Goal: Task Accomplishment & Management: Complete application form

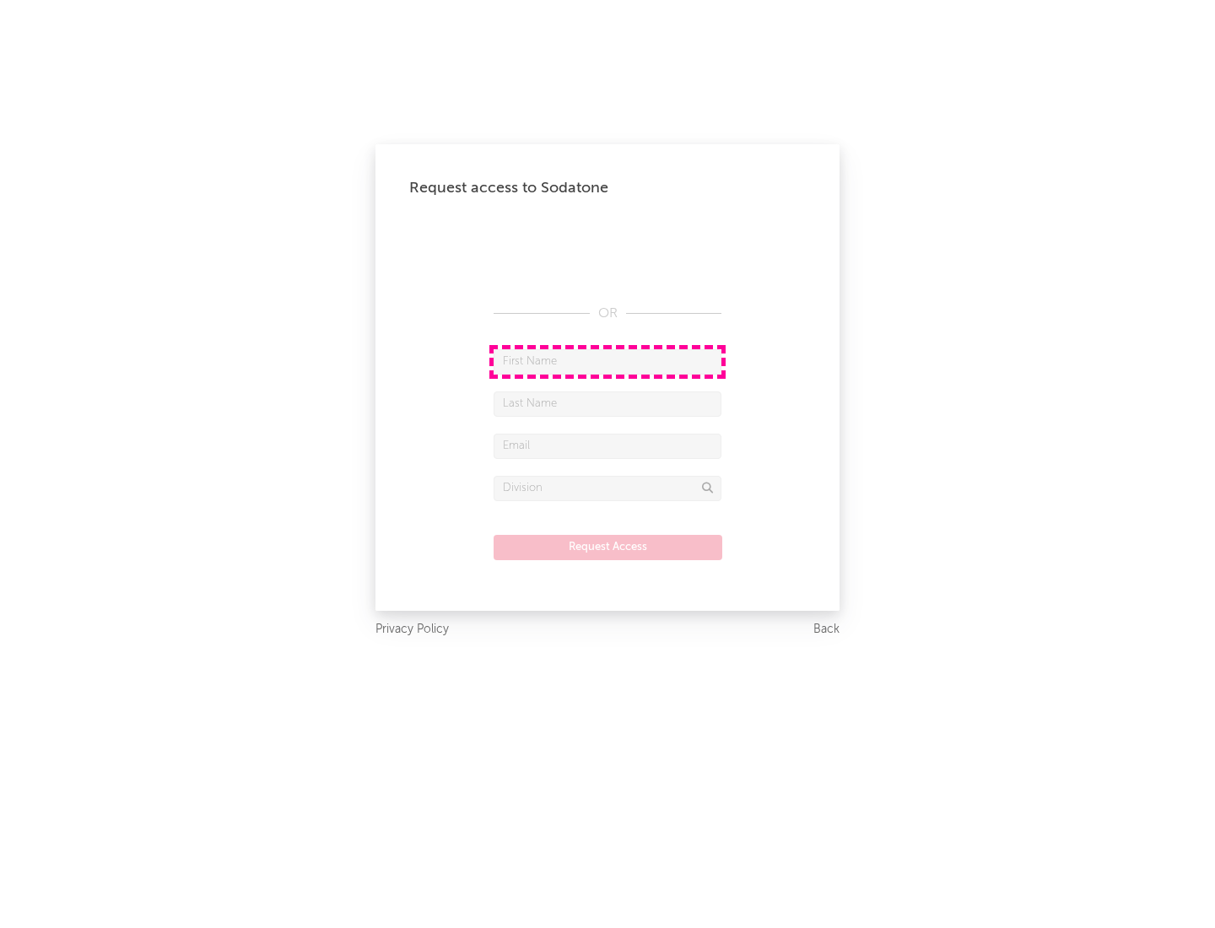
click at [608, 361] on input "text" at bounding box center [608, 361] width 228 height 25
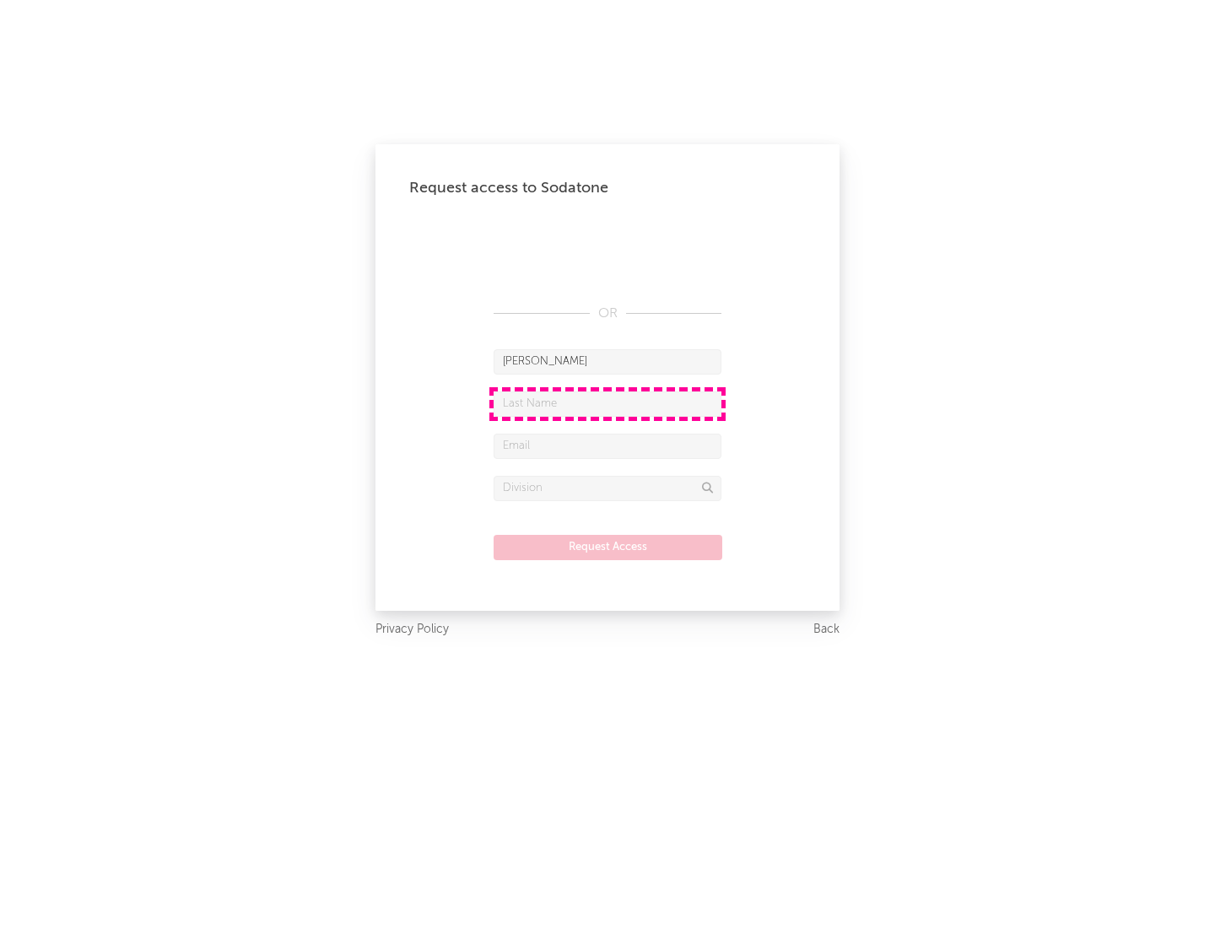
type input "[PERSON_NAME]"
click at [608, 403] on input "text" at bounding box center [608, 404] width 228 height 25
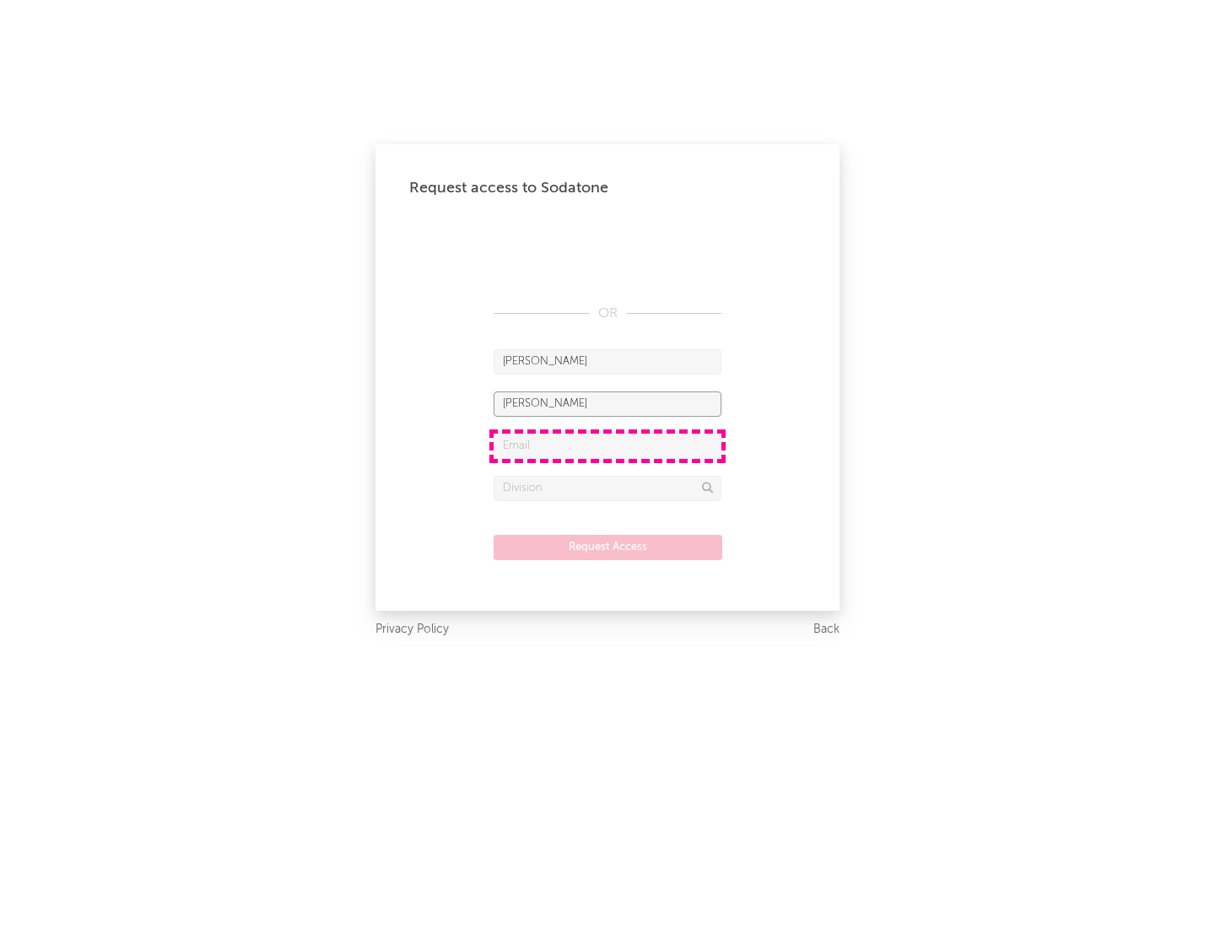
type input "[PERSON_NAME]"
click at [608, 446] on input "text" at bounding box center [608, 446] width 228 height 25
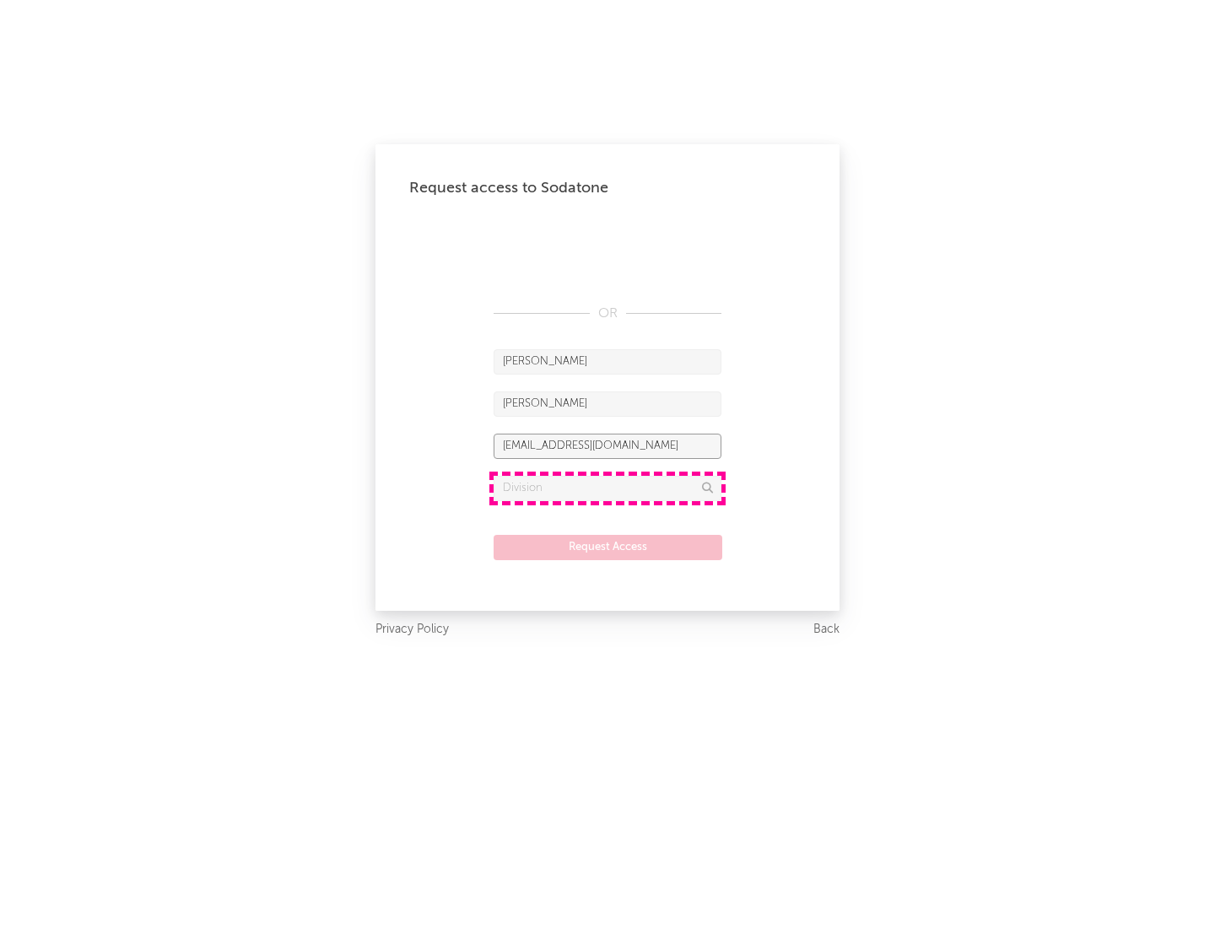
type input "[EMAIL_ADDRESS][DOMAIN_NAME]"
click at [608, 488] on input "text" at bounding box center [608, 488] width 228 height 25
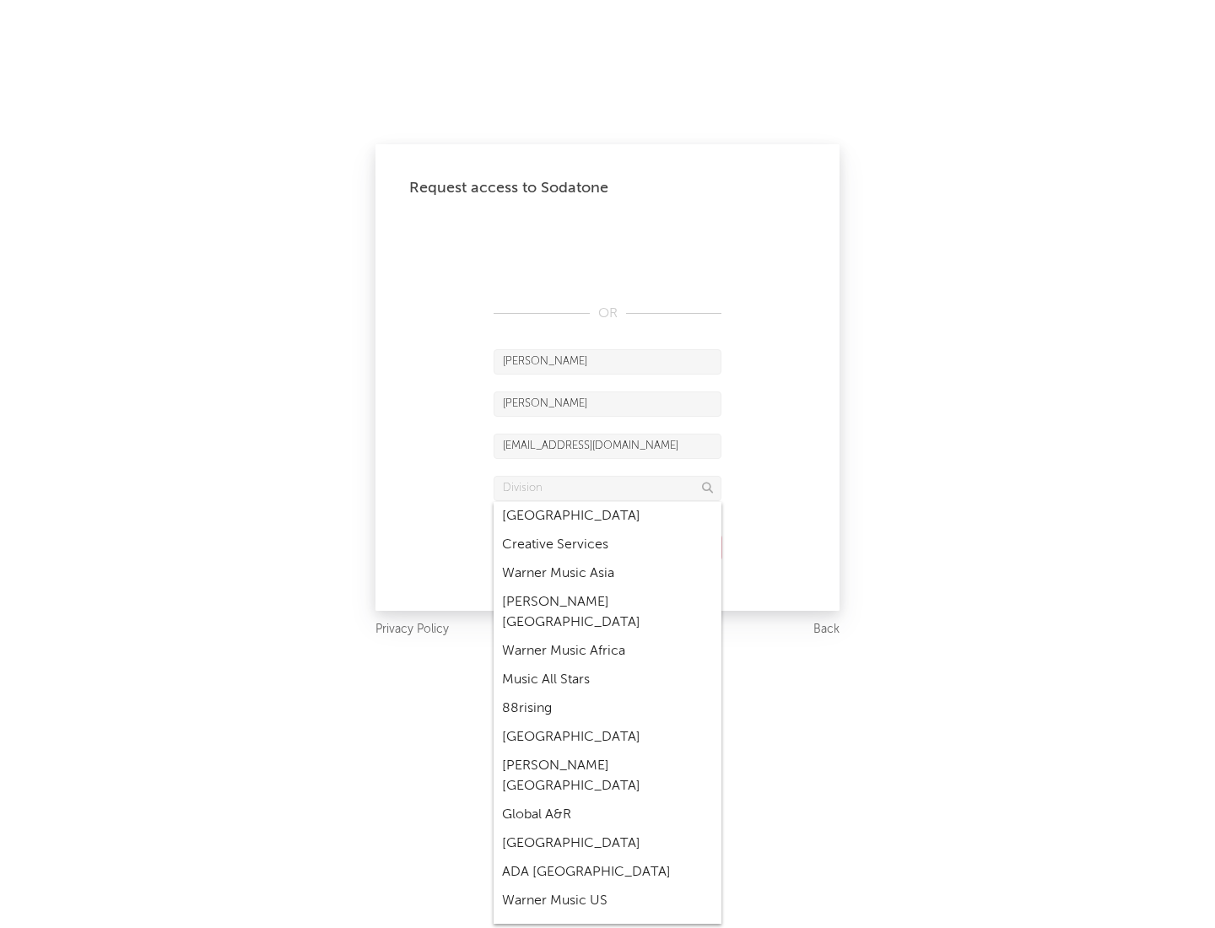
click at [603, 666] on div "Music All Stars" at bounding box center [608, 680] width 228 height 29
type input "Music All Stars"
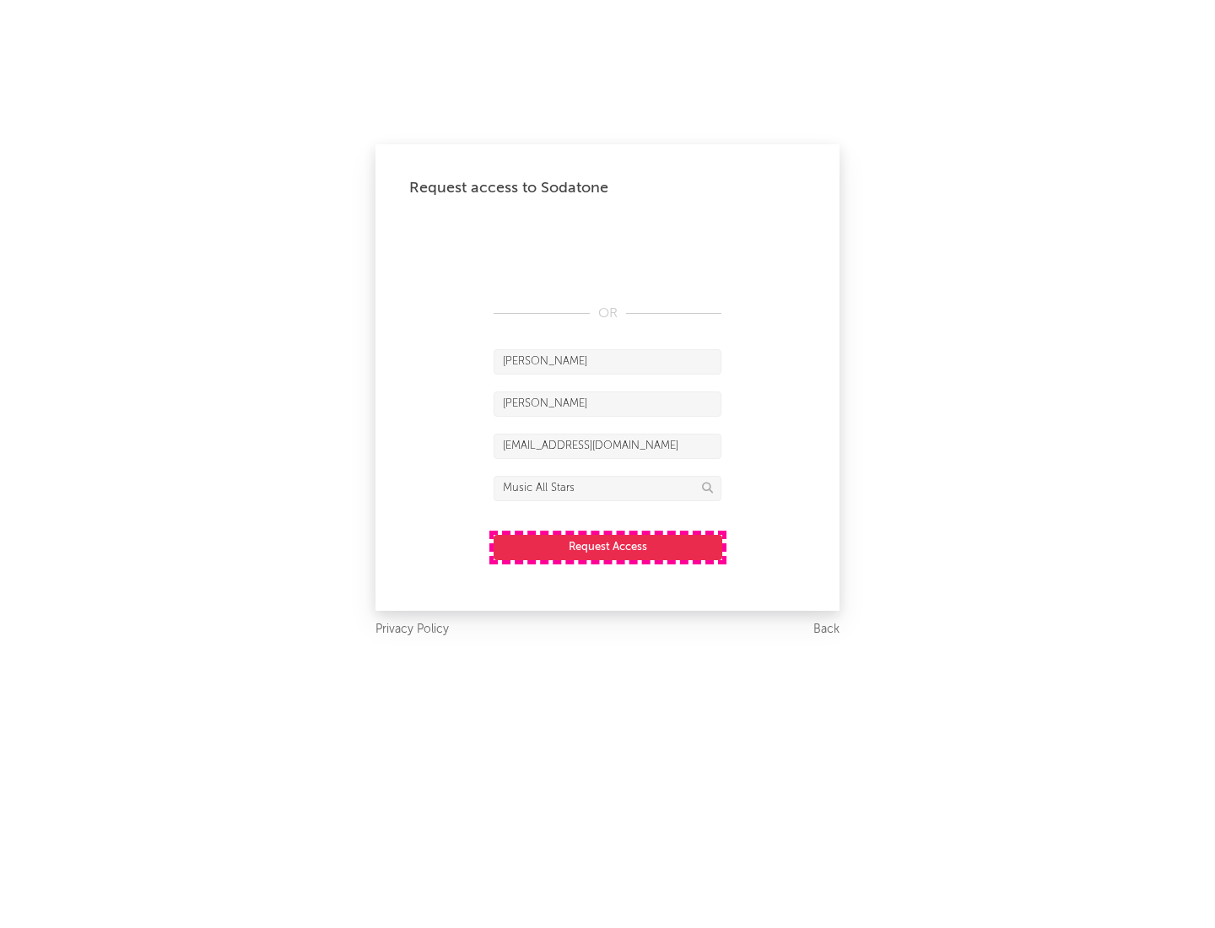
click at [608, 547] on button "Request Access" at bounding box center [608, 547] width 229 height 25
